Goal: Task Accomplishment & Management: Complete application form

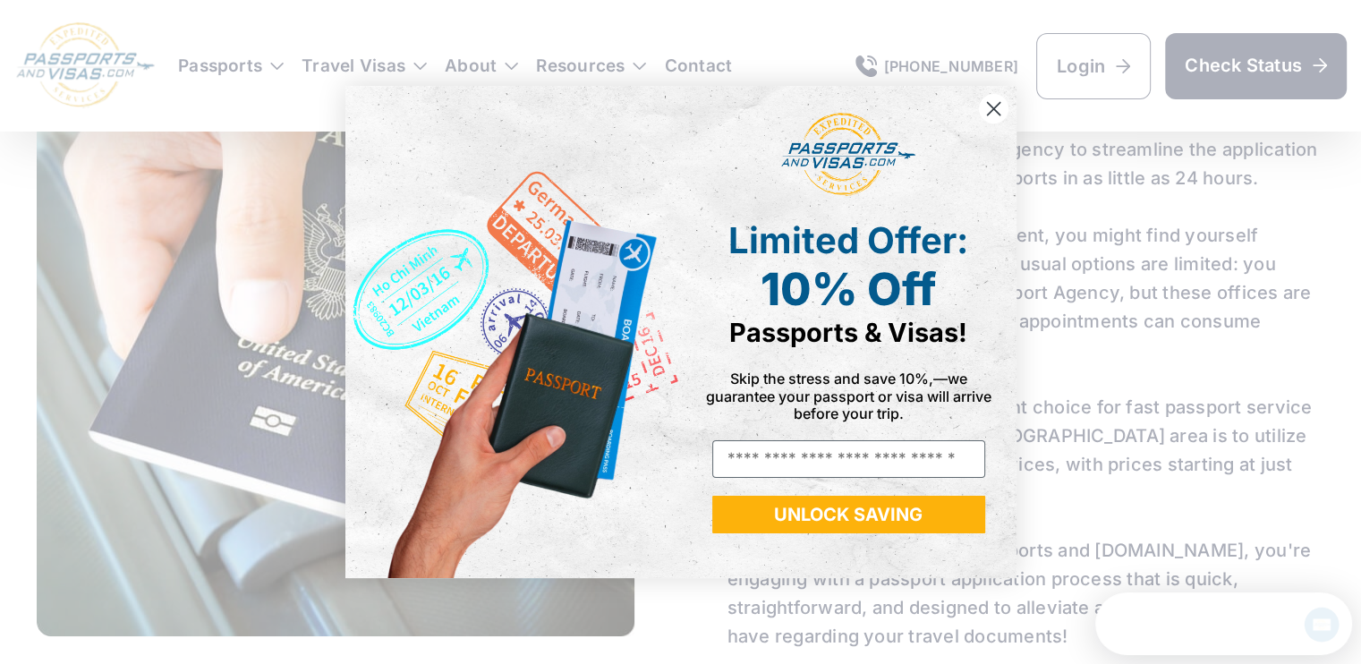
click at [994, 112] on circle "Close dialog" at bounding box center [993, 109] width 30 height 30
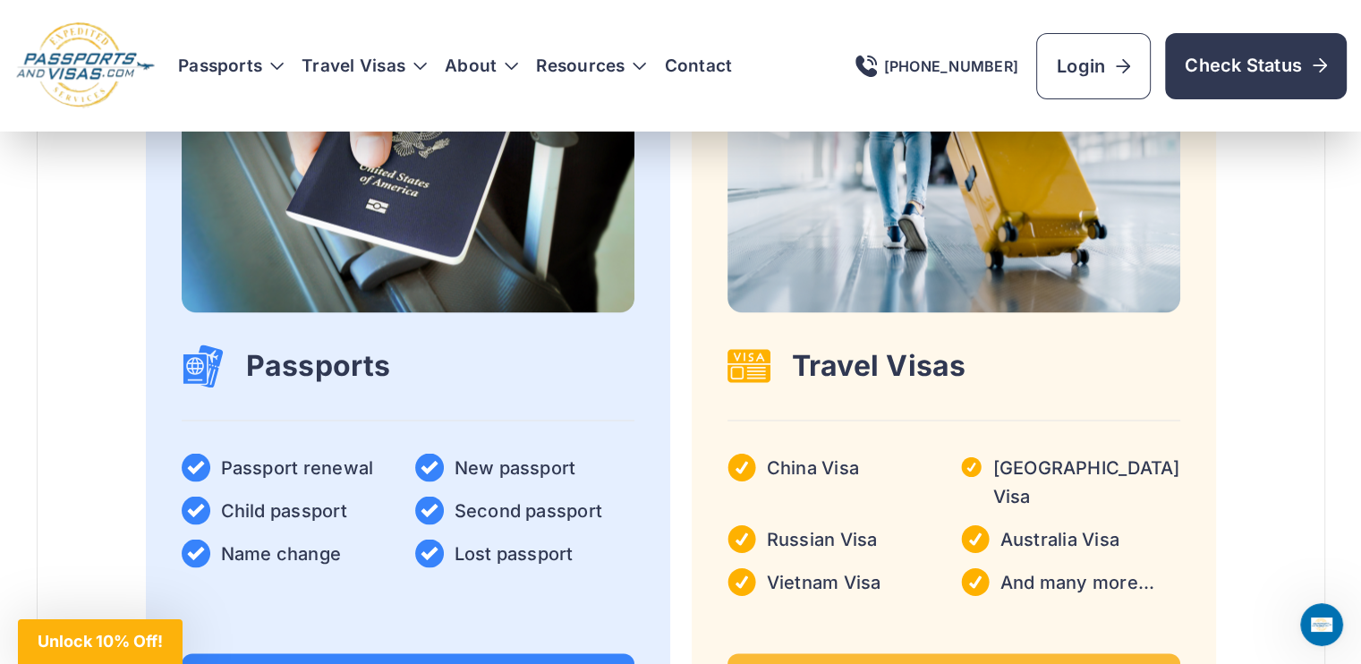
scroll to position [2952, 0]
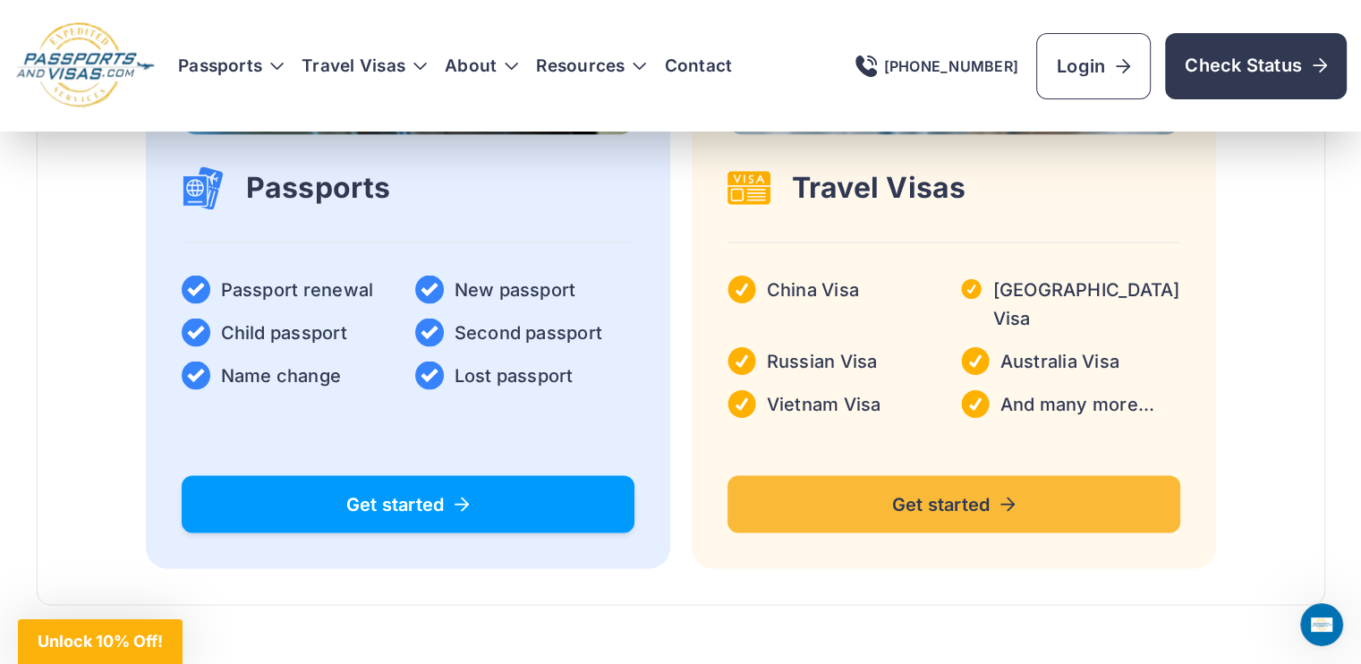
click at [391, 475] on link "Get started" at bounding box center [408, 503] width 453 height 57
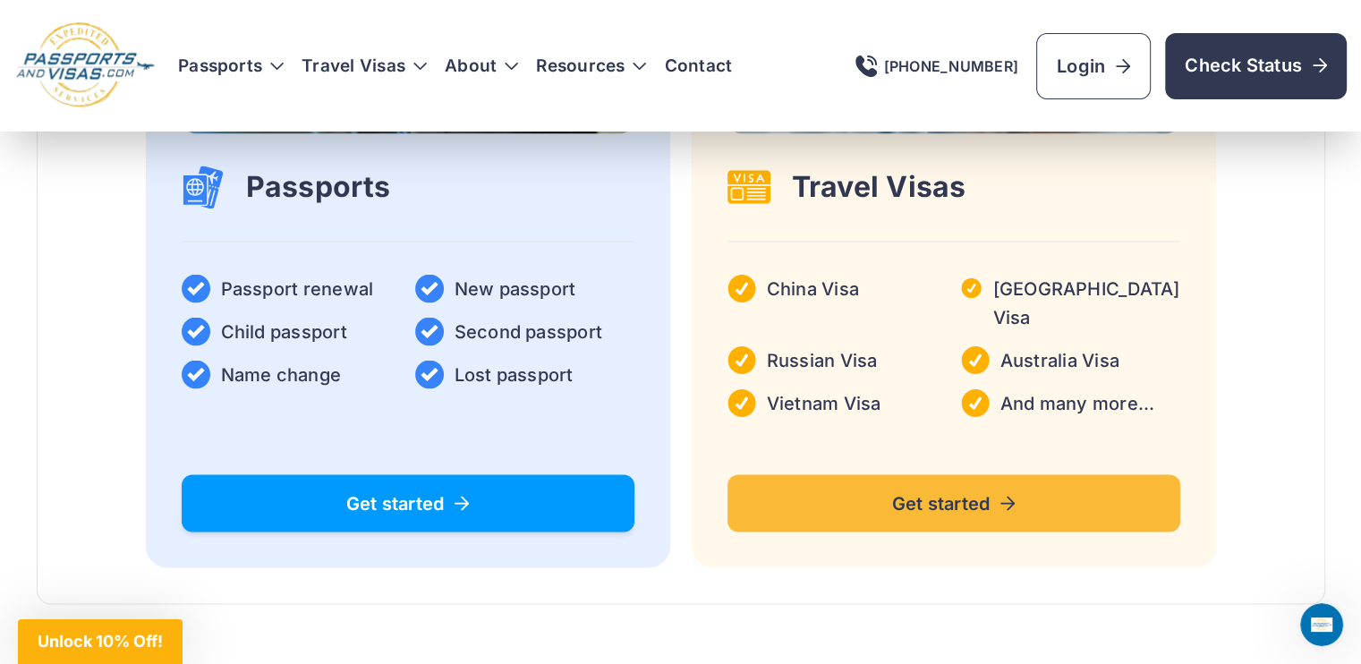
scroll to position [3131, 0]
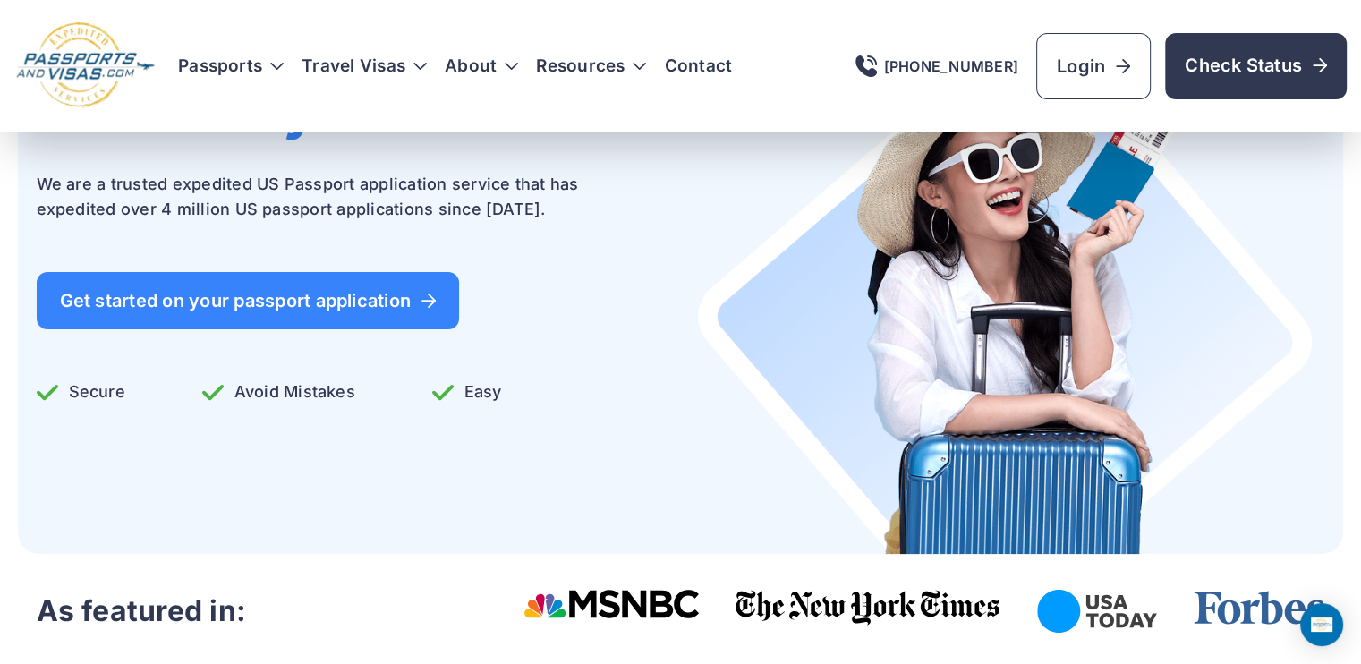
click at [161, 305] on span "Get started on your passport application" at bounding box center [248, 301] width 377 height 18
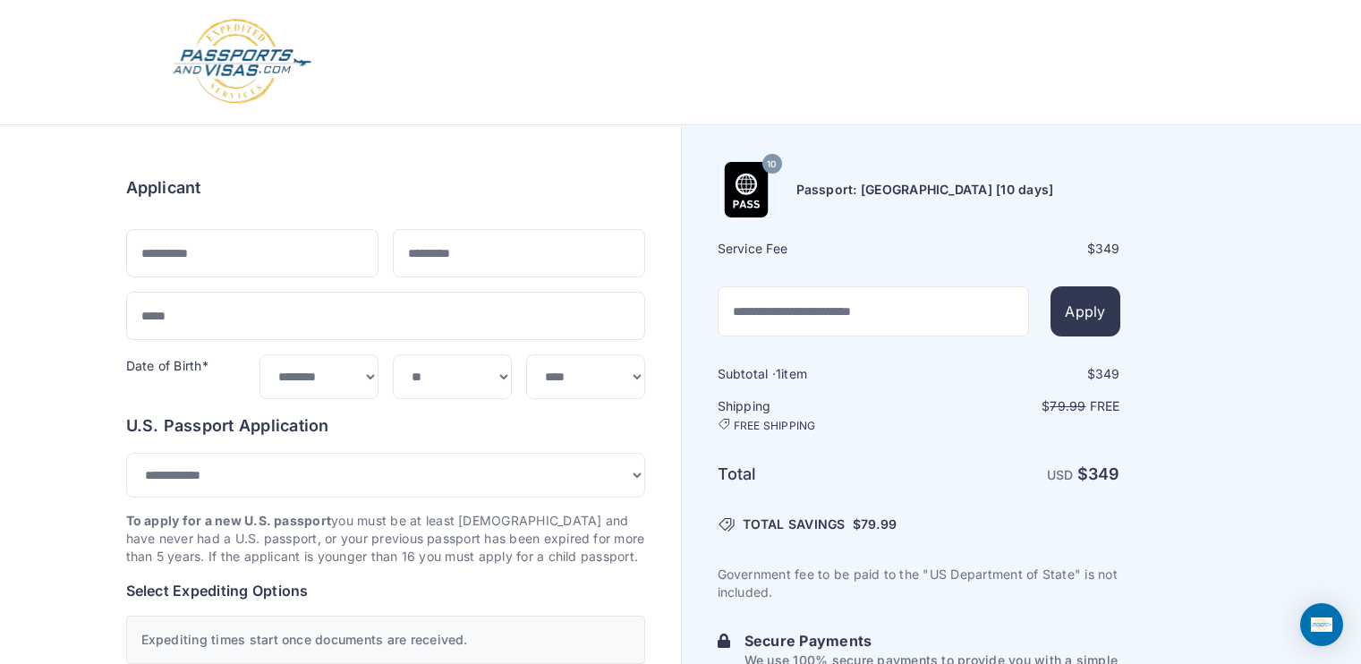
select select "***"
